Goal: Find specific page/section: Find specific page/section

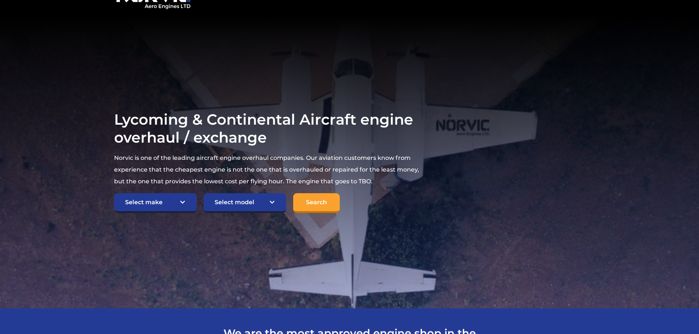
scroll to position [110, 0]
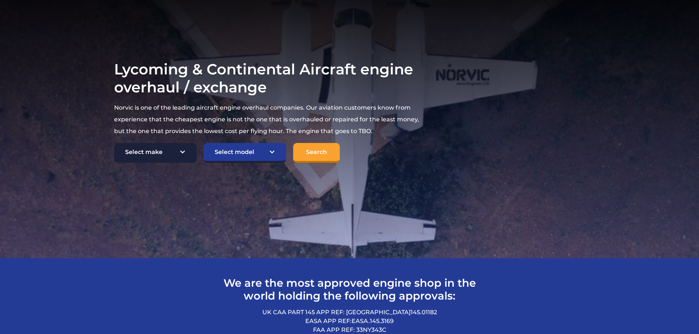
click at [147, 151] on select "Select make TCM Continental Lycoming" at bounding box center [155, 153] width 83 height 20
select select "Lycoming"
click at [114, 143] on select "Select make TCM Continental Lycoming" at bounding box center [155, 153] width 83 height 20
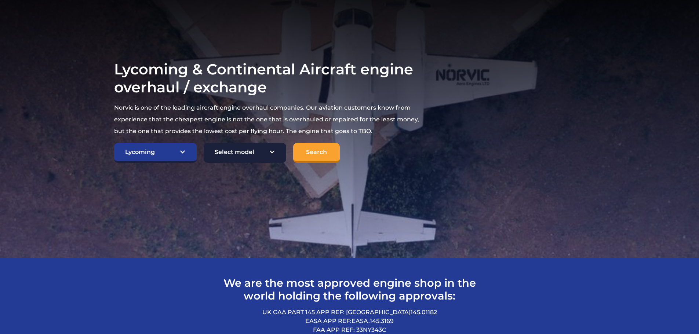
click at [242, 145] on select "Select model American Champion 7KCAB Bellanca Citabria IO-320-E2A Beech 23 Musk…" at bounding box center [245, 153] width 83 height 20
select select "682"
click at [204, 143] on select "Select model American Champion 7KCAB Bellanca Citabria IO-320-E2A Beech 23 Musk…" at bounding box center [245, 153] width 83 height 20
click at [274, 147] on select "Select model American Champion 7KCAB Bellanca Citabria IO-320-E2A Beech 23 Musk…" at bounding box center [245, 153] width 83 height 20
click at [204, 143] on select "Select model American Champion 7KCAB Bellanca Citabria IO-320-E2A Beech 23 Musk…" at bounding box center [245, 153] width 83 height 20
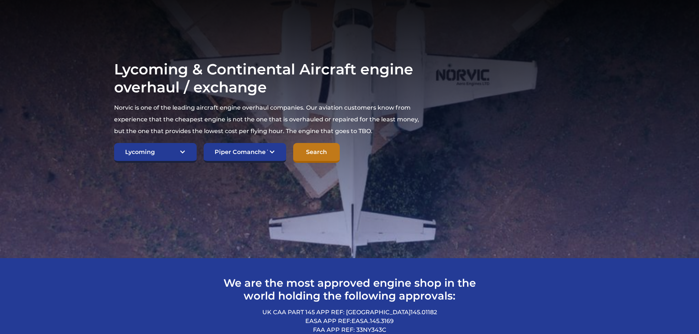
click at [320, 151] on input "Search" at bounding box center [316, 153] width 47 height 20
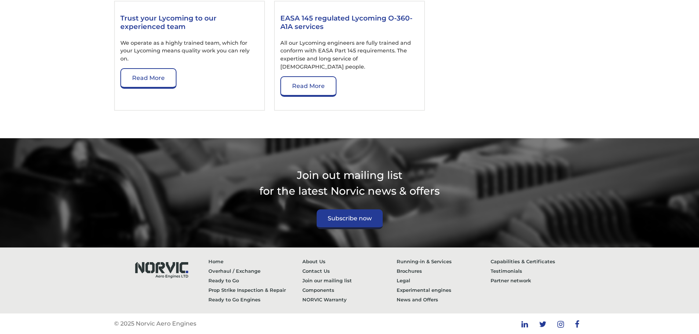
scroll to position [1222, 0]
